Goal: Navigation & Orientation: Find specific page/section

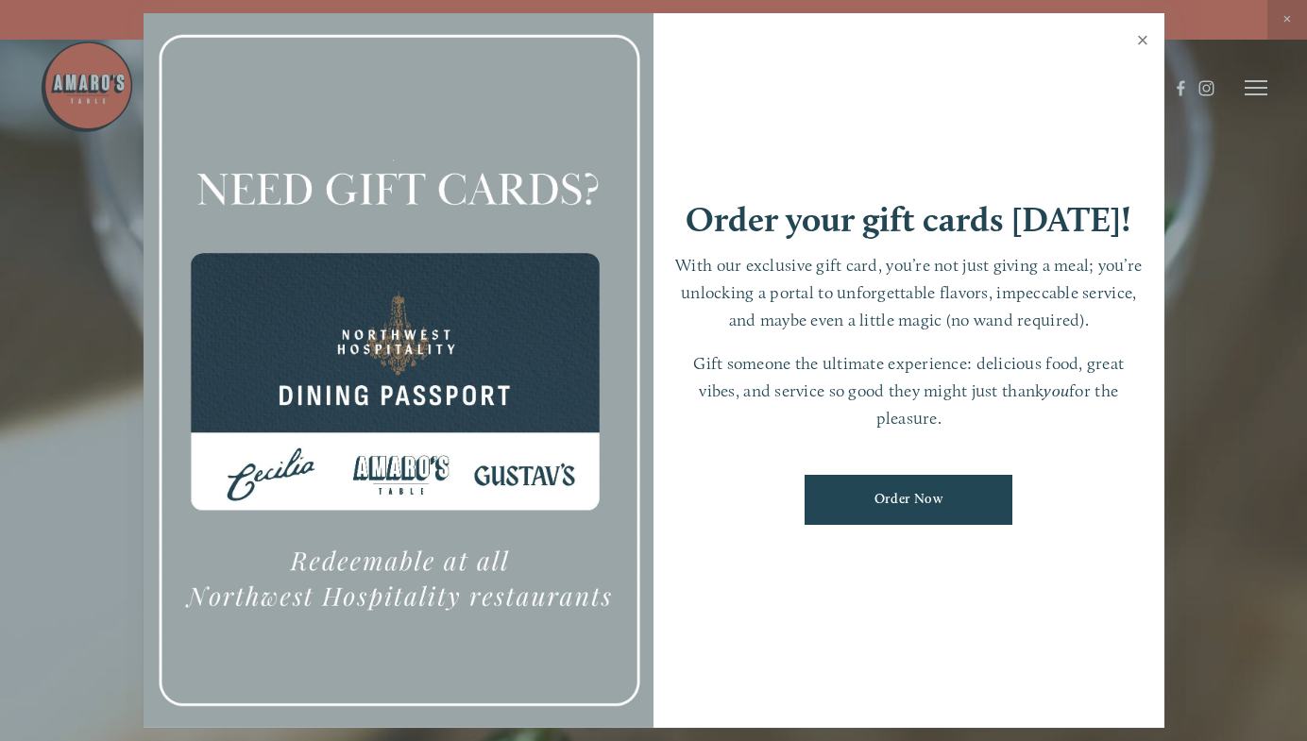
click at [1146, 44] on link "Close" at bounding box center [1142, 42] width 37 height 53
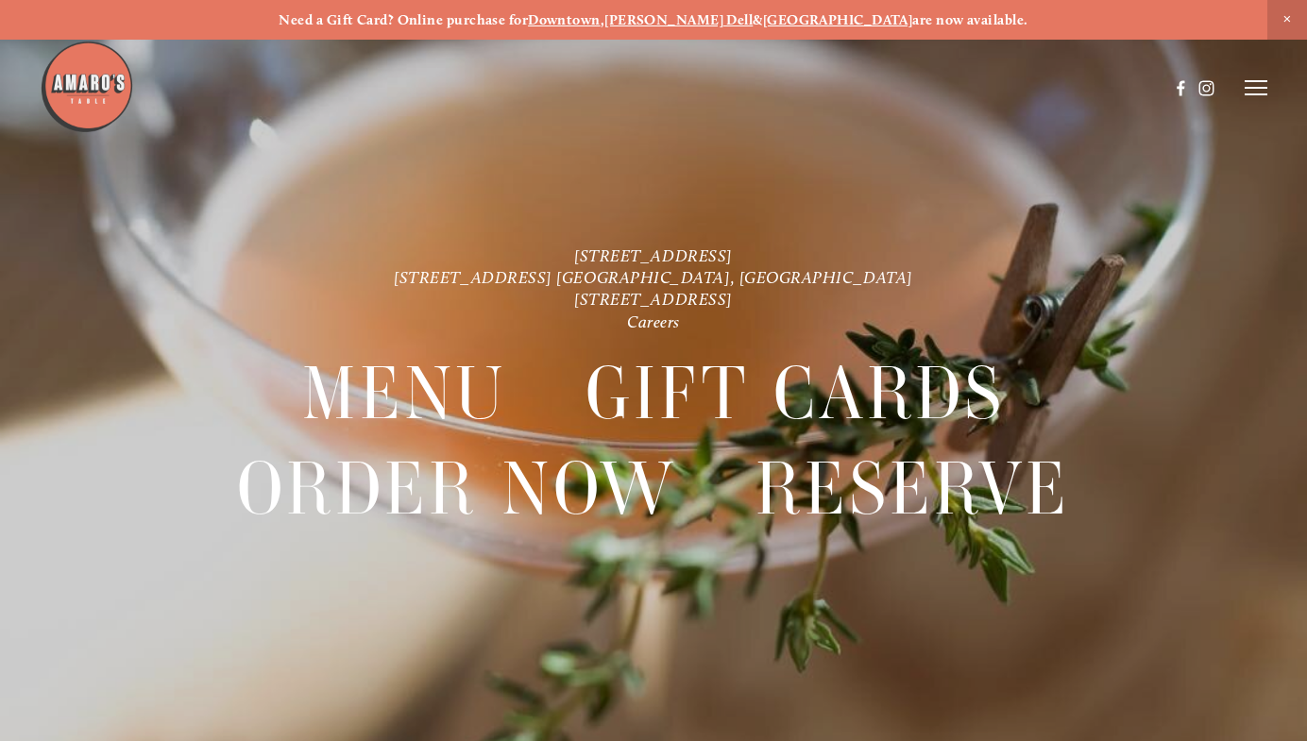
click at [1258, 84] on icon at bounding box center [1255, 87] width 23 height 17
click at [914, 83] on span "Menu" at bounding box center [923, 87] width 35 height 16
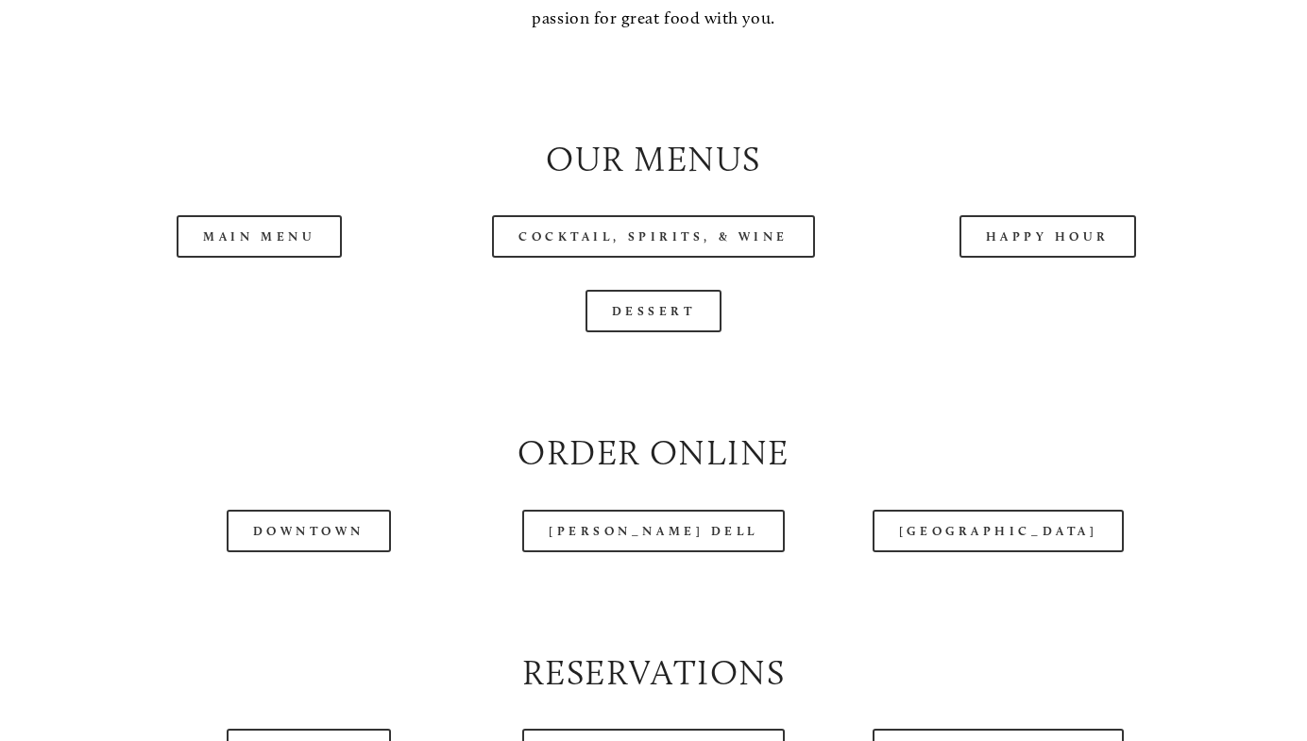
scroll to position [1811, 0]
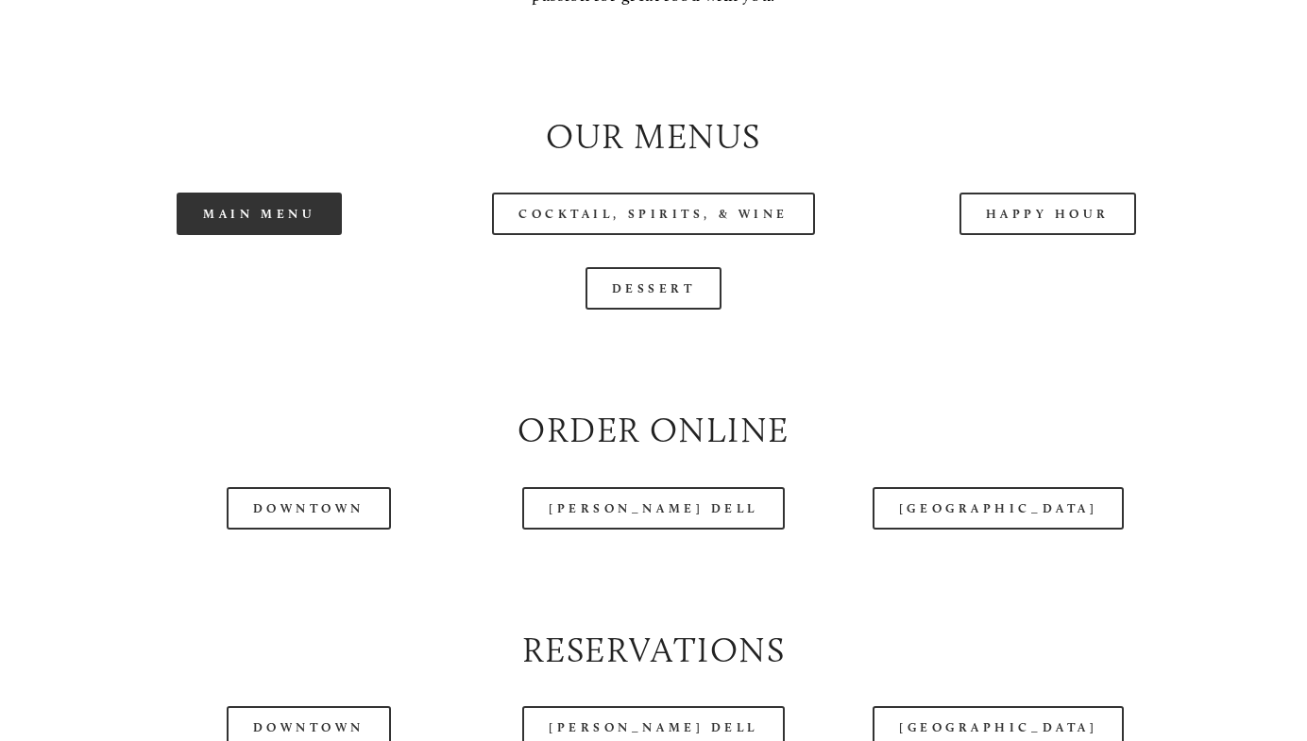
click at [251, 220] on link "Main Menu" at bounding box center [259, 214] width 165 height 42
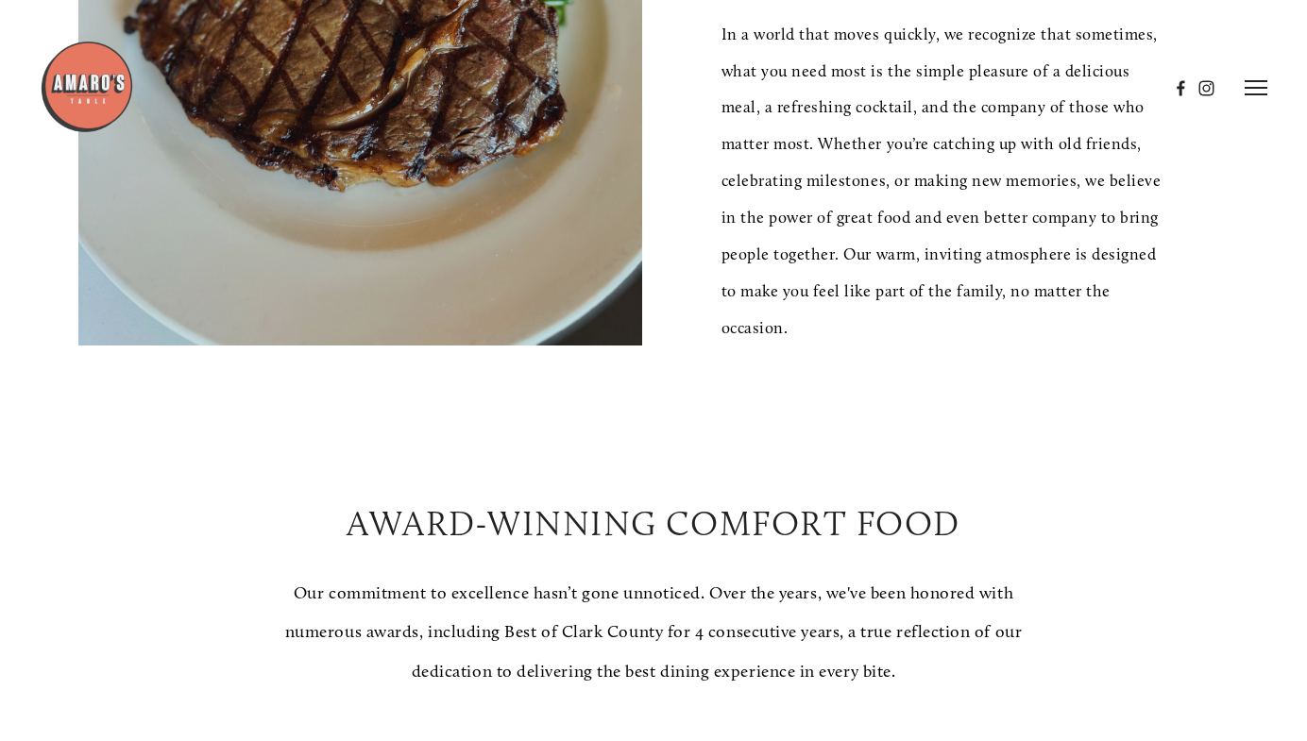
scroll to position [0, 0]
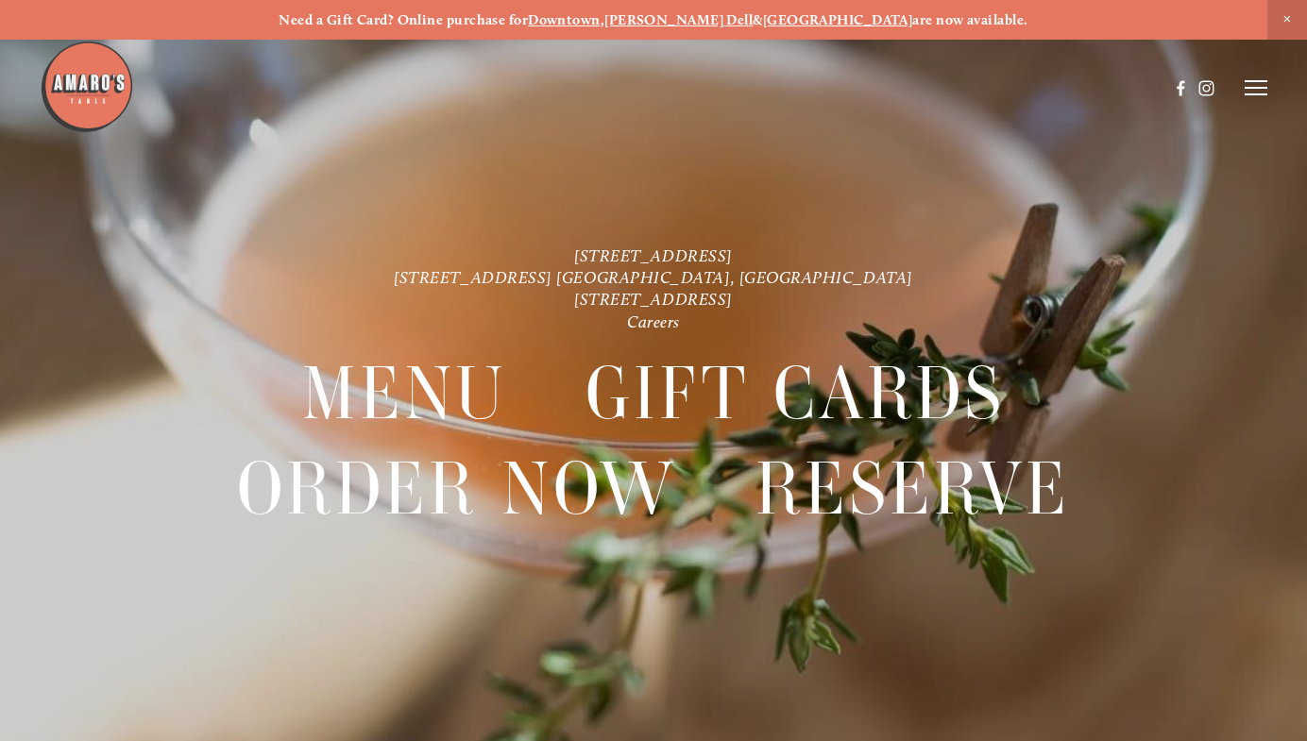
drag, startPoint x: 0, startPoint y: 0, endPoint x: 976, endPoint y: 157, distance: 988.8
click at [976, 157] on header "Menu Order Now Visit Gallery 0" at bounding box center [654, 88] width 1228 height 176
click at [1265, 83] on icon at bounding box center [1255, 87] width 23 height 17
click at [202, 39] on div "Need a Gift Card? Online purchase for Downtown , [PERSON_NAME][GEOGRAPHIC_DATA]…" at bounding box center [653, 20] width 1307 height 40
